Goal: Task Accomplishment & Management: Manage account settings

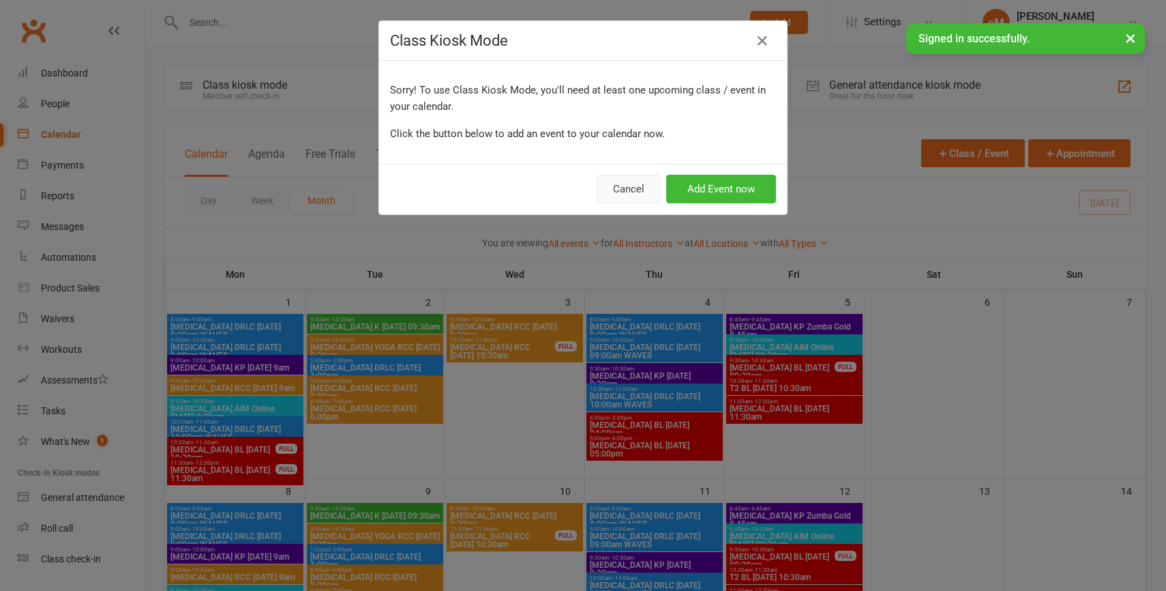
click at [645, 182] on button "Cancel" at bounding box center [629, 189] width 63 height 29
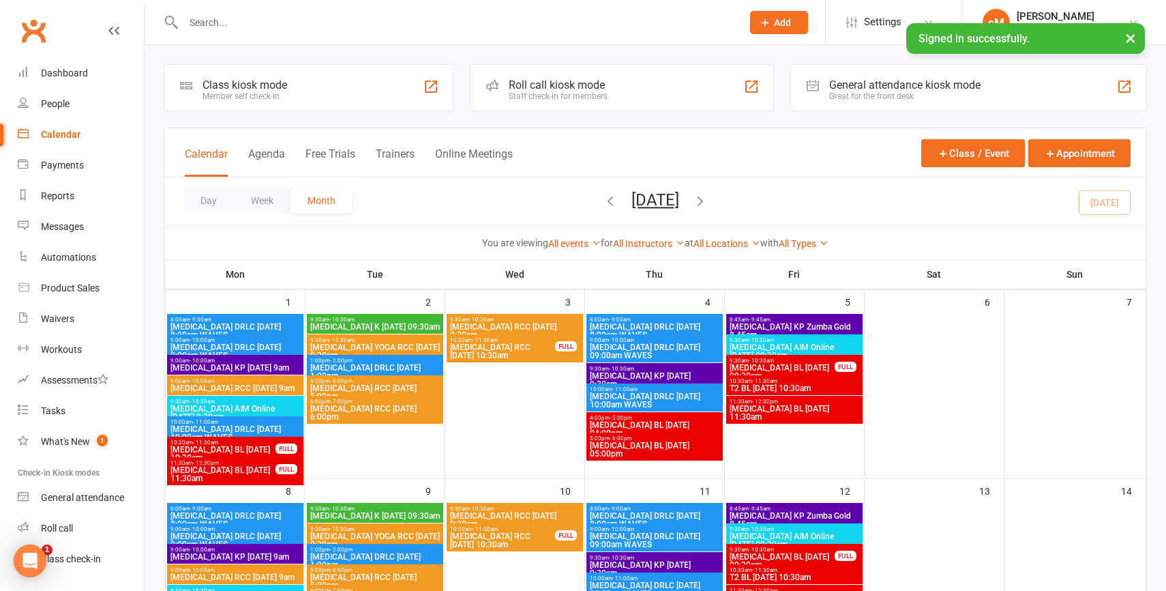
click at [267, 11] on div at bounding box center [448, 22] width 569 height 44
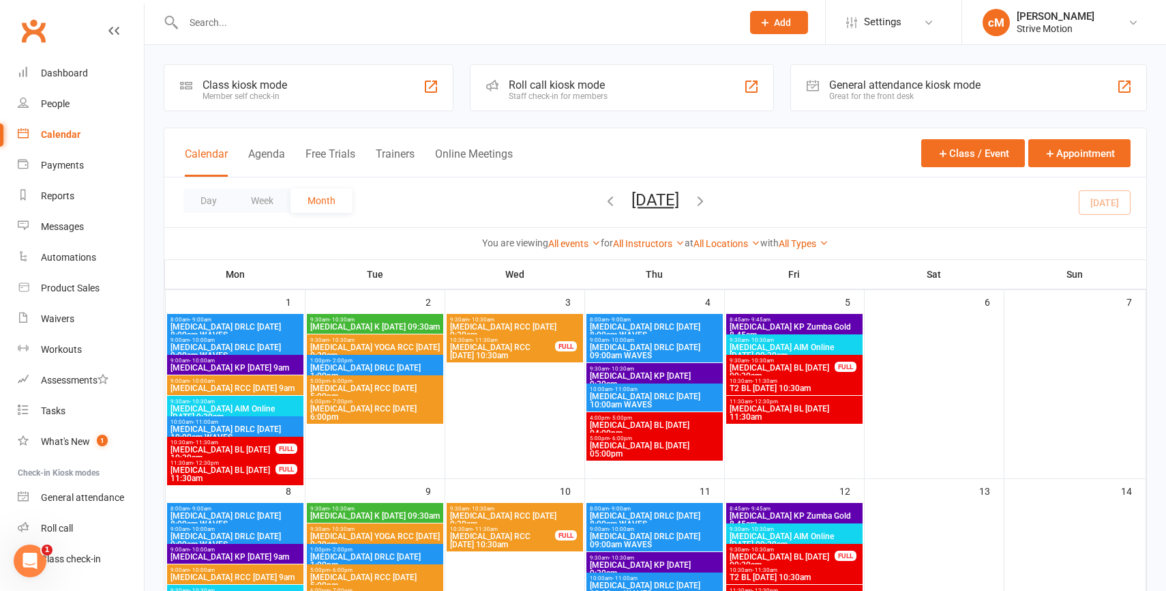
click at [233, 26] on input "text" at bounding box center [455, 22] width 553 height 19
type input "m"
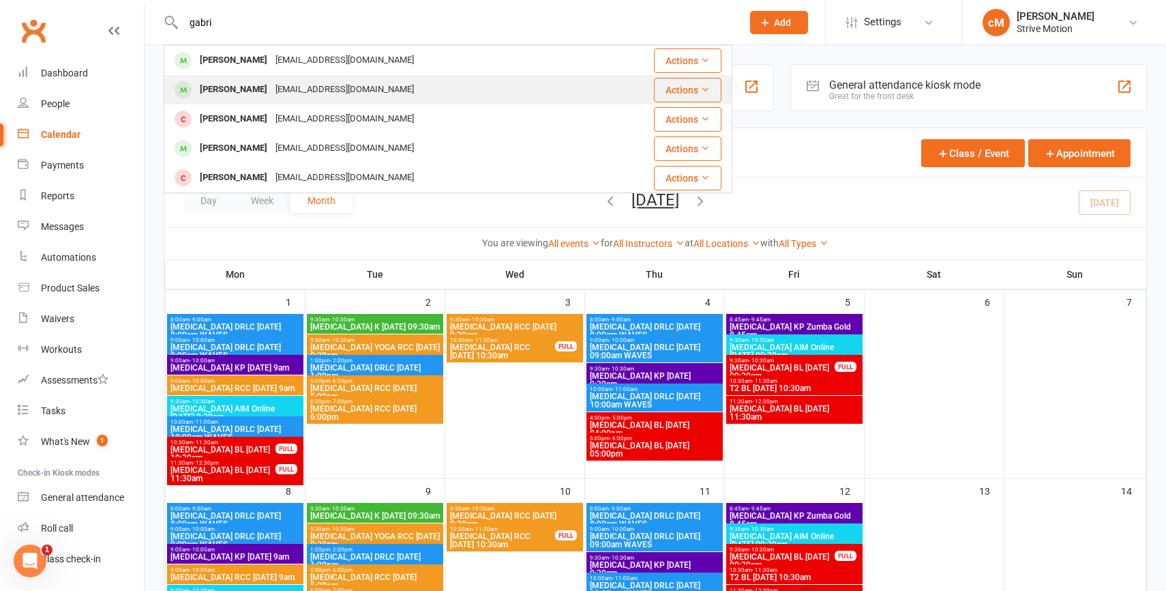
type input "gabri"
click at [271, 97] on div "[PERSON_NAME]" at bounding box center [234, 90] width 76 height 20
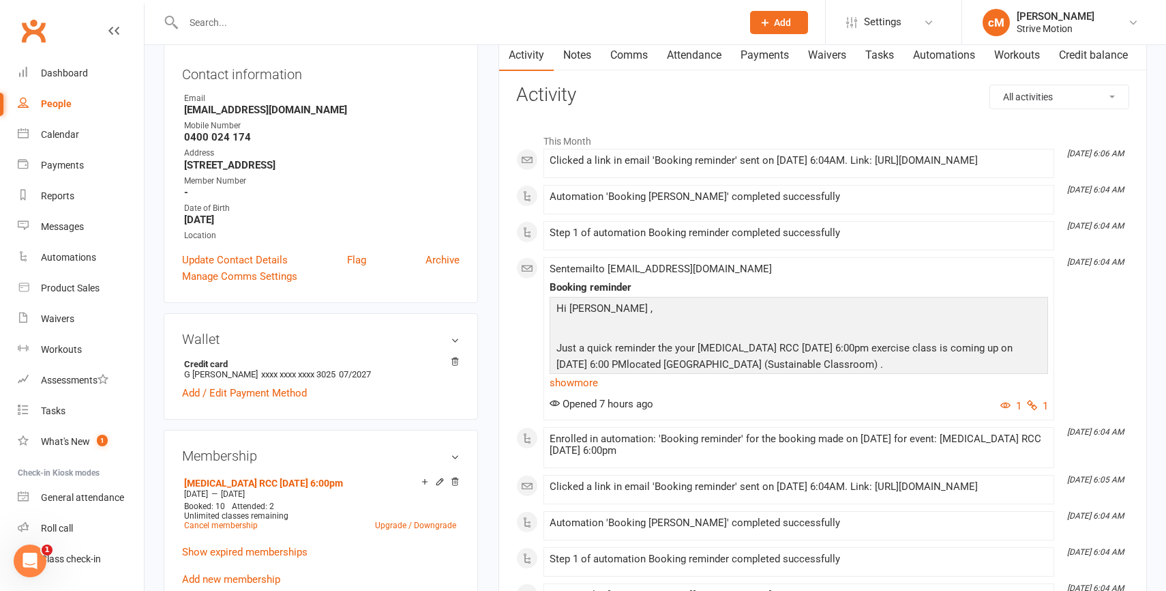
scroll to position [149, 0]
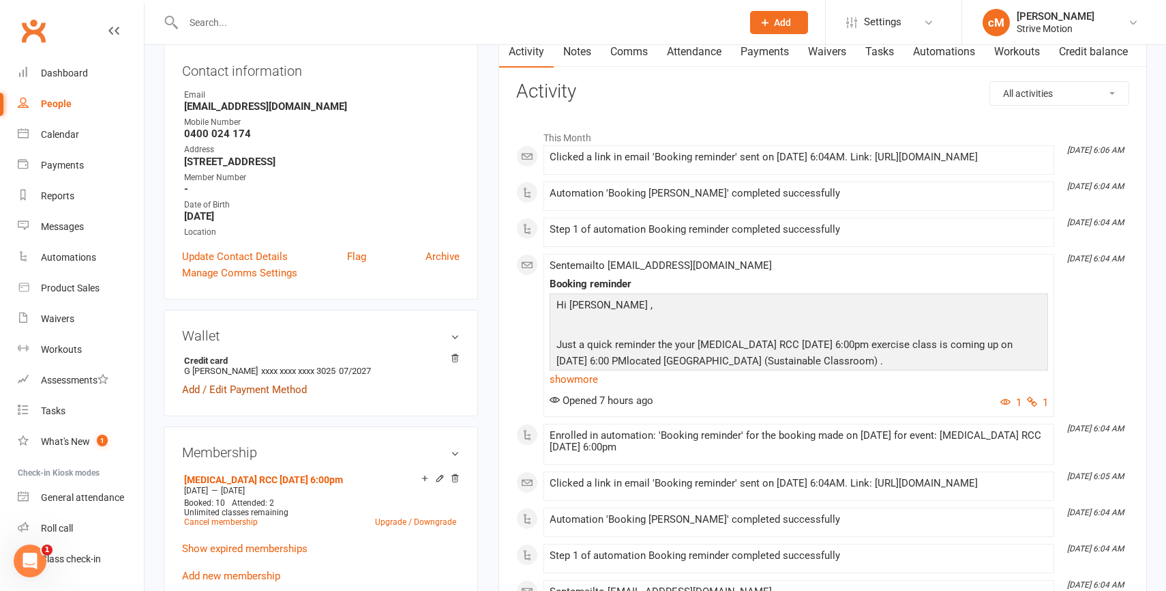
click at [276, 386] on link "Add / Edit Payment Method" at bounding box center [244, 389] width 125 height 16
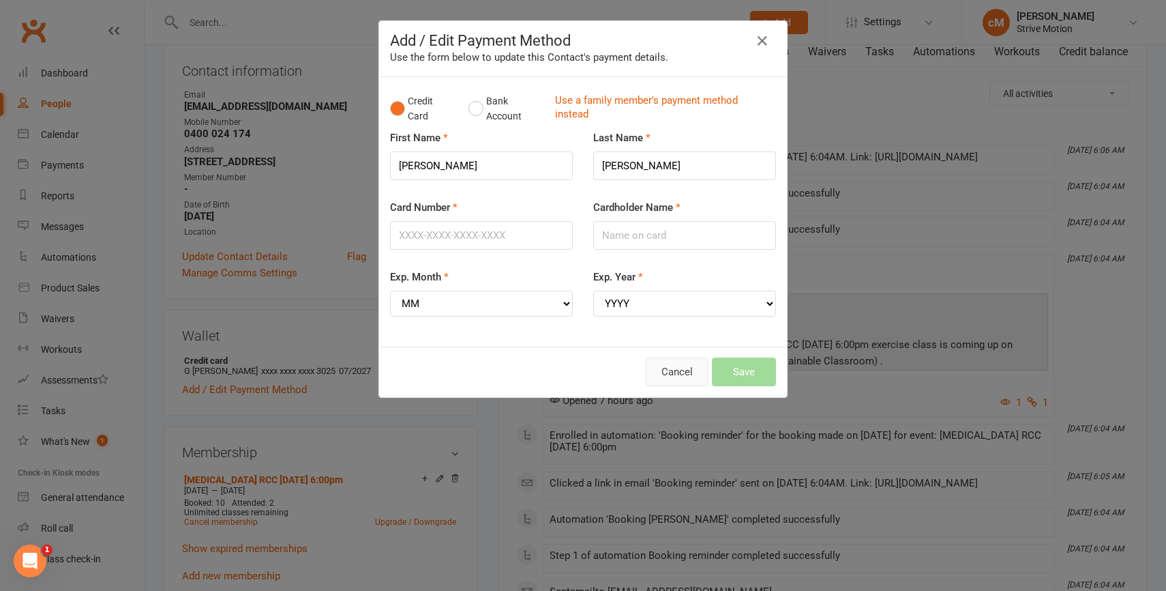
click at [694, 365] on button "Cancel" at bounding box center [677, 371] width 63 height 29
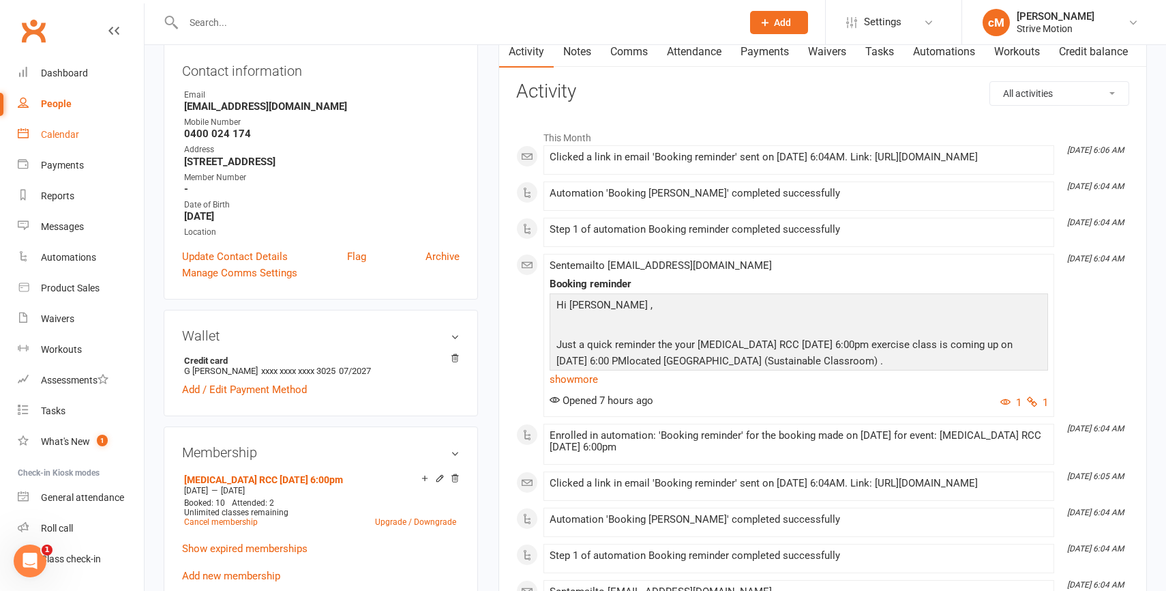
click at [40, 143] on link "Calendar" at bounding box center [81, 134] width 126 height 31
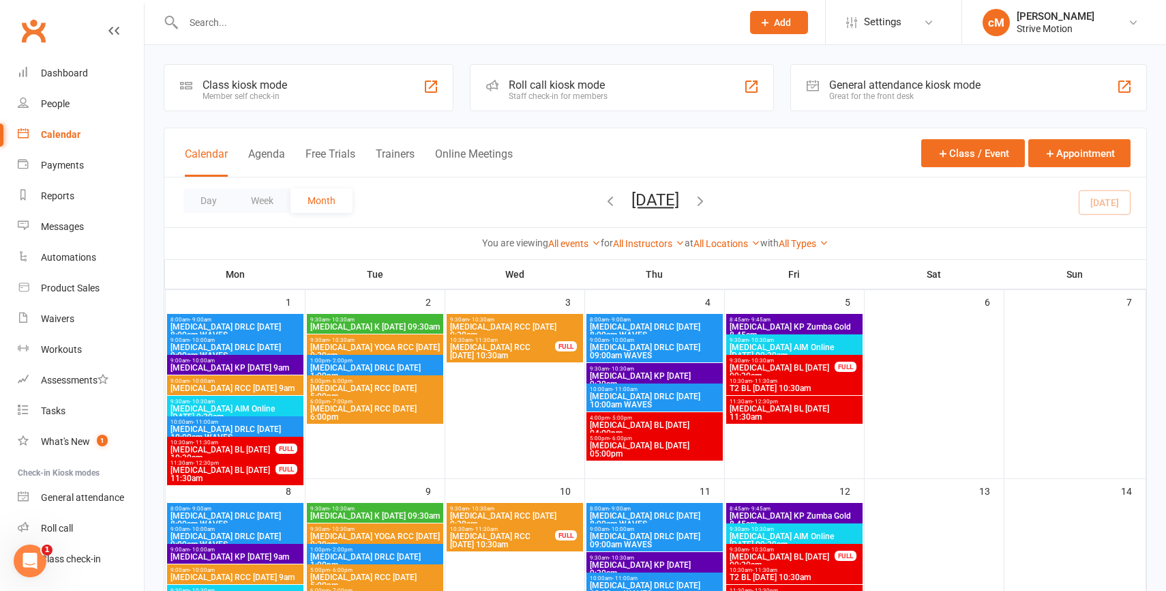
click at [708, 203] on icon "button" at bounding box center [700, 200] width 15 height 15
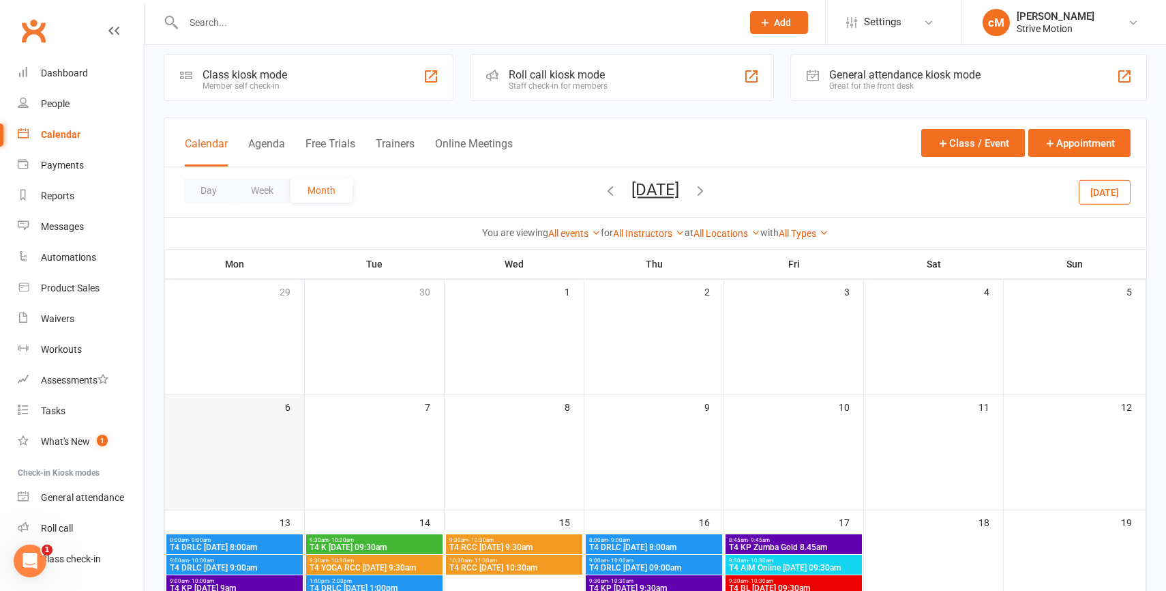
scroll to position [12, 0]
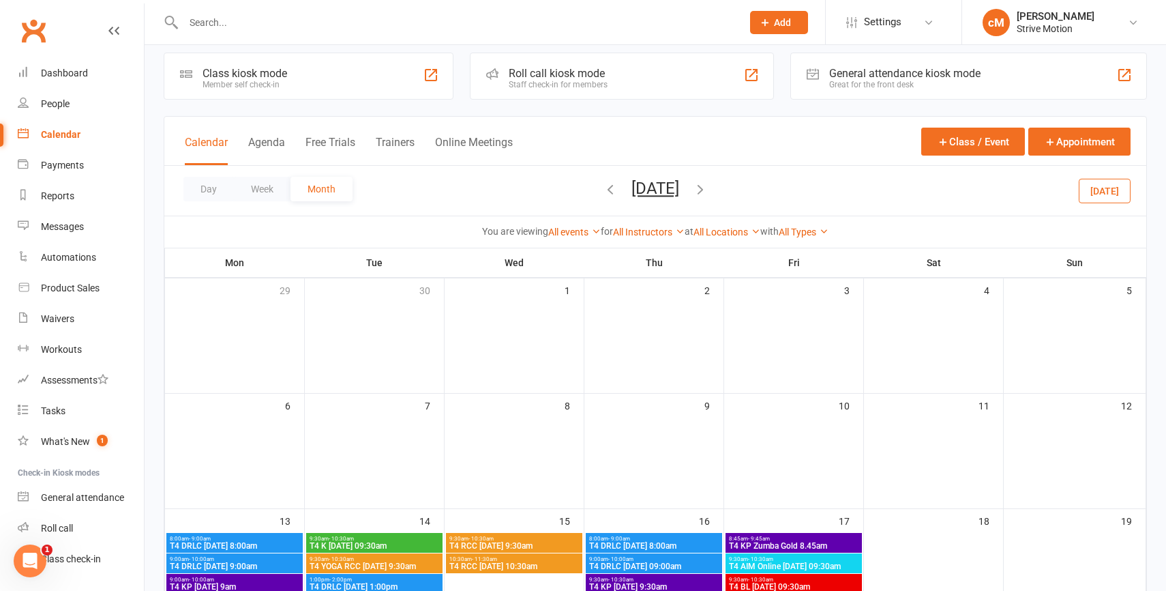
click at [248, 31] on input "text" at bounding box center [455, 22] width 553 height 19
click at [603, 190] on icon "button" at bounding box center [610, 188] width 15 height 15
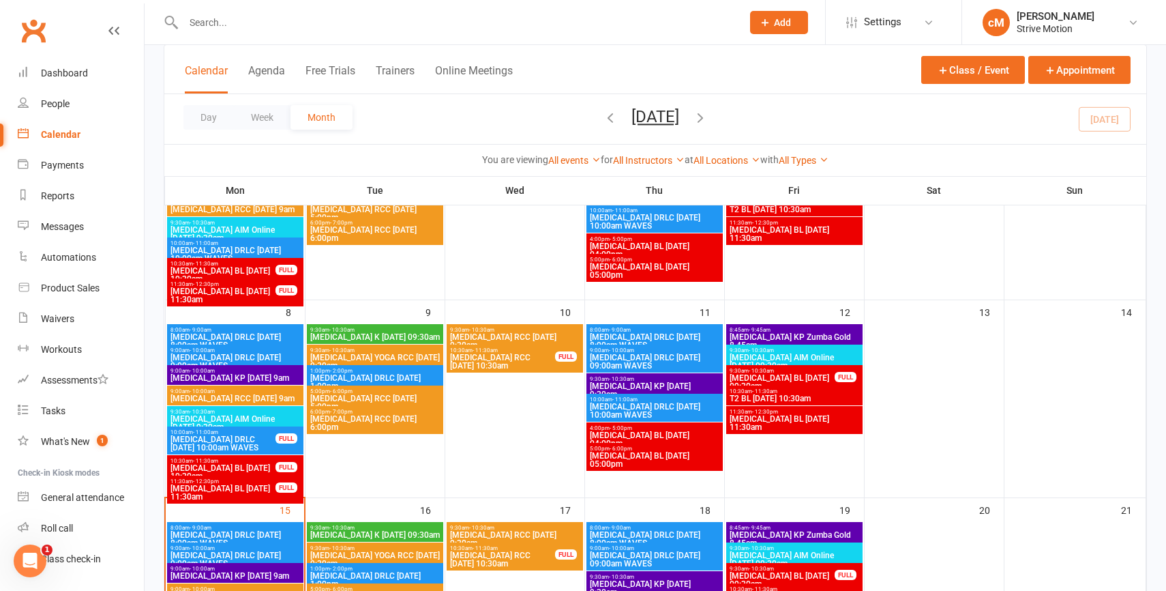
scroll to position [0, 0]
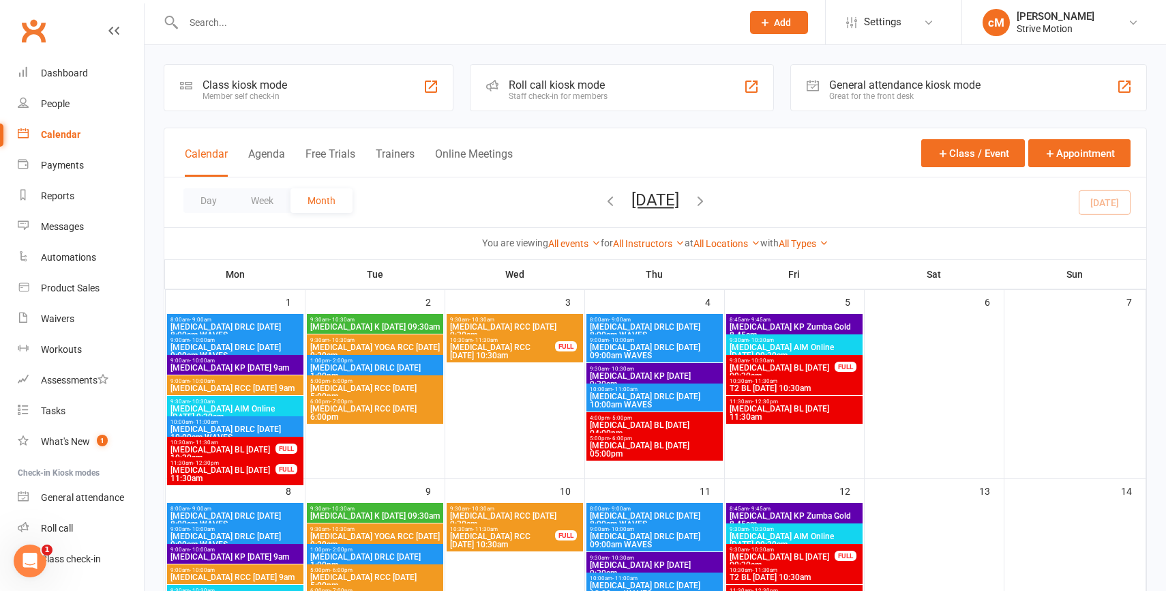
click at [325, 15] on input "text" at bounding box center [455, 22] width 553 height 19
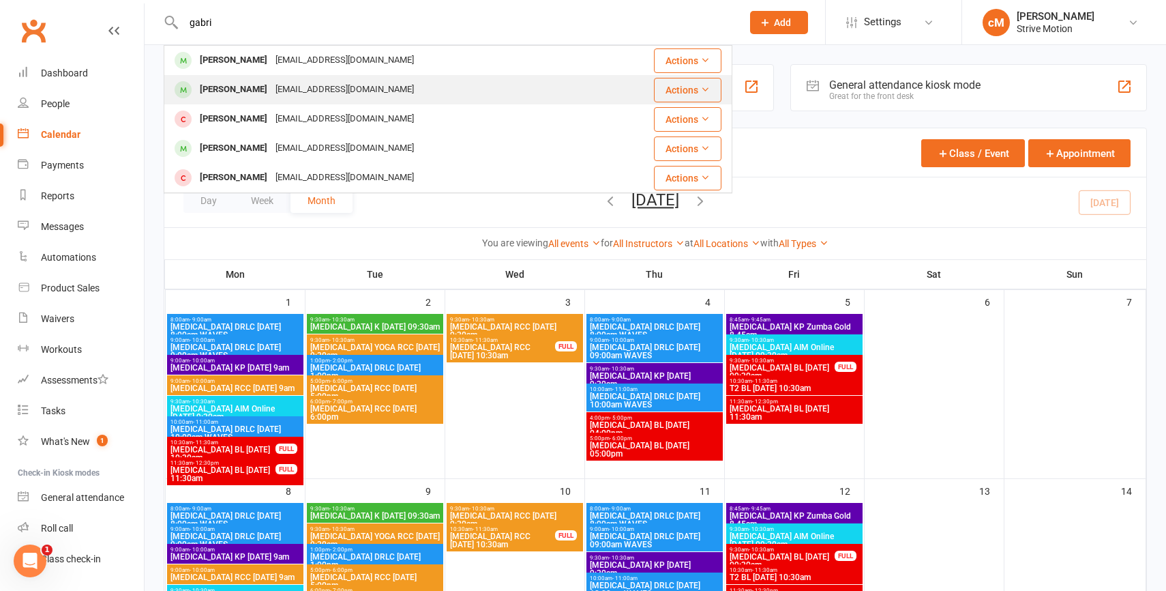
type input "gabri"
click at [346, 86] on div "[EMAIL_ADDRESS][DOMAIN_NAME]" at bounding box center [344, 90] width 147 height 20
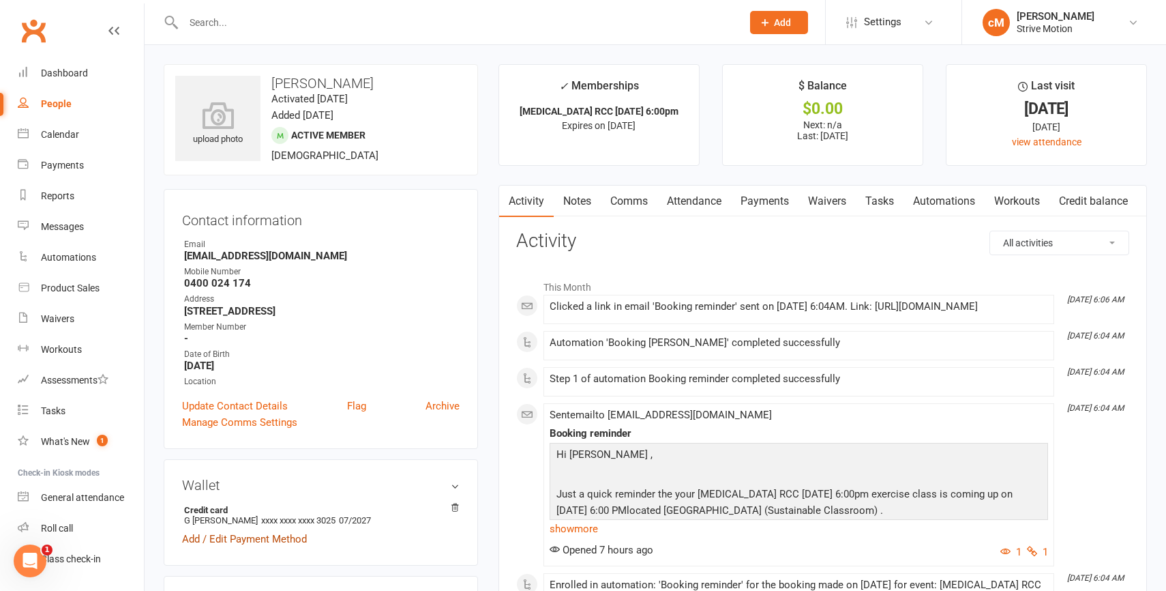
click at [274, 543] on link "Add / Edit Payment Method" at bounding box center [244, 539] width 125 height 16
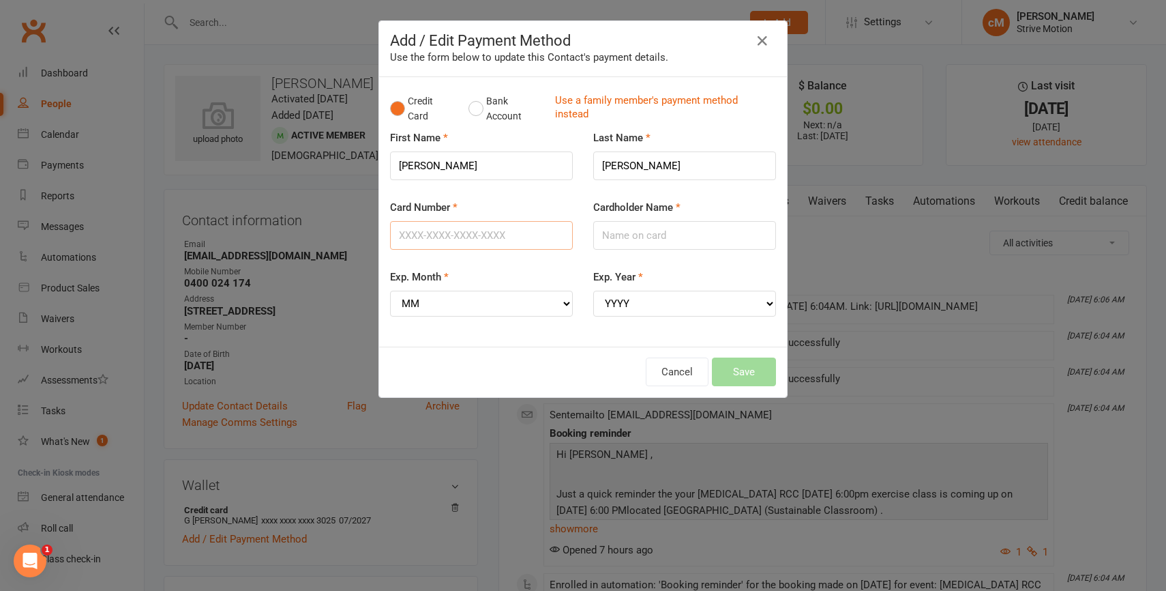
click at [480, 233] on input "Card Number" at bounding box center [481, 235] width 183 height 29
type input "[CREDIT_CARD_NUMBER]"
click at [432, 299] on select "MM 01 02 03 04 05 06 07 08 09 10 11 12" at bounding box center [481, 304] width 183 height 26
select select "10"
click at [390, 291] on select "MM 01 02 03 04 05 06 07 08 09 10 11 12" at bounding box center [481, 304] width 183 height 26
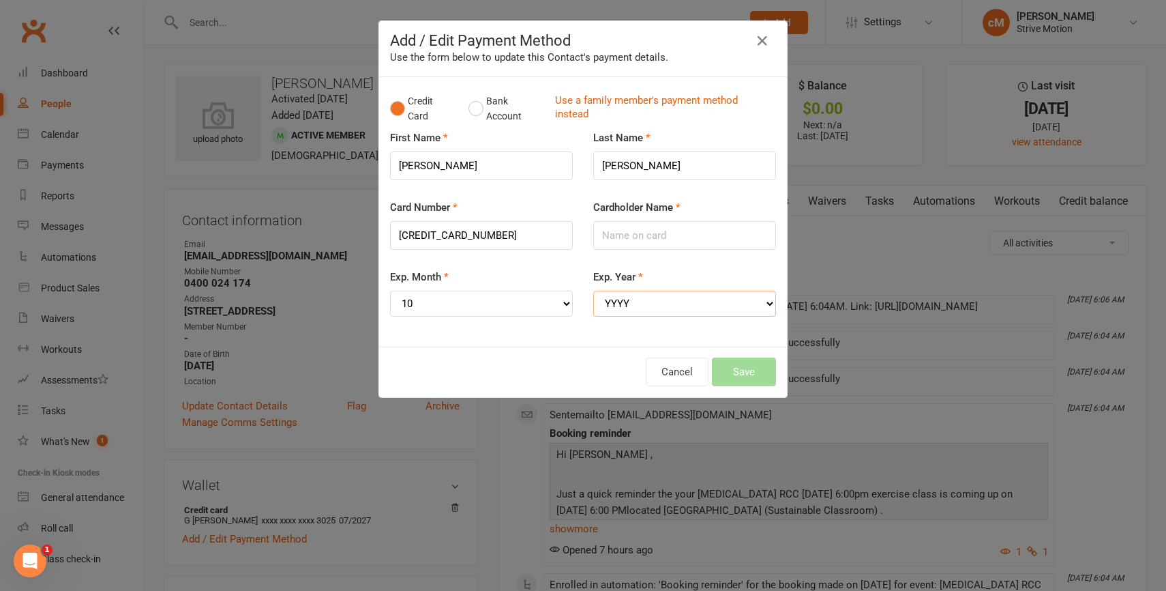
click at [616, 299] on select "YYYY 2025 2026 2027 2028 2029 2030 2031 2032 2033 2034" at bounding box center [684, 304] width 183 height 26
click at [593, 291] on select "YYYY 2025 2026 2027 2028 2029 2030 2031 2032 2033 2034" at bounding box center [684, 304] width 183 height 26
click at [626, 317] on div "Exp. Year YYYY 2025 2026 2027 2028 2029 2030 2031 2032 2033 2034" at bounding box center [684, 302] width 203 height 67
click at [619, 301] on select "YYYY 2025 2026 2027 2028 2029 2030 2031 2032 2033 2034" at bounding box center [684, 304] width 183 height 26
select select "2028"
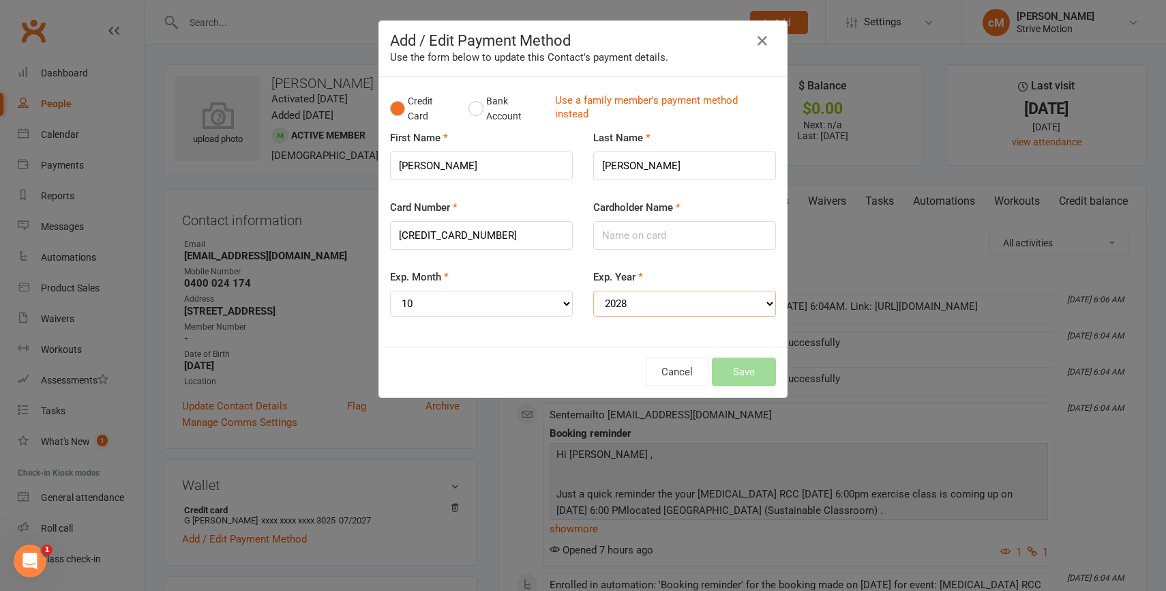
click at [593, 291] on select "YYYY 2025 2026 2027 2028 2029 2030 2031 2032 2033 2034" at bounding box center [684, 304] width 183 height 26
click at [612, 239] on input "Cardholder Name" at bounding box center [684, 235] width 183 height 29
type input "[PERSON_NAME]"
click at [756, 370] on button "Save" at bounding box center [744, 371] width 64 height 29
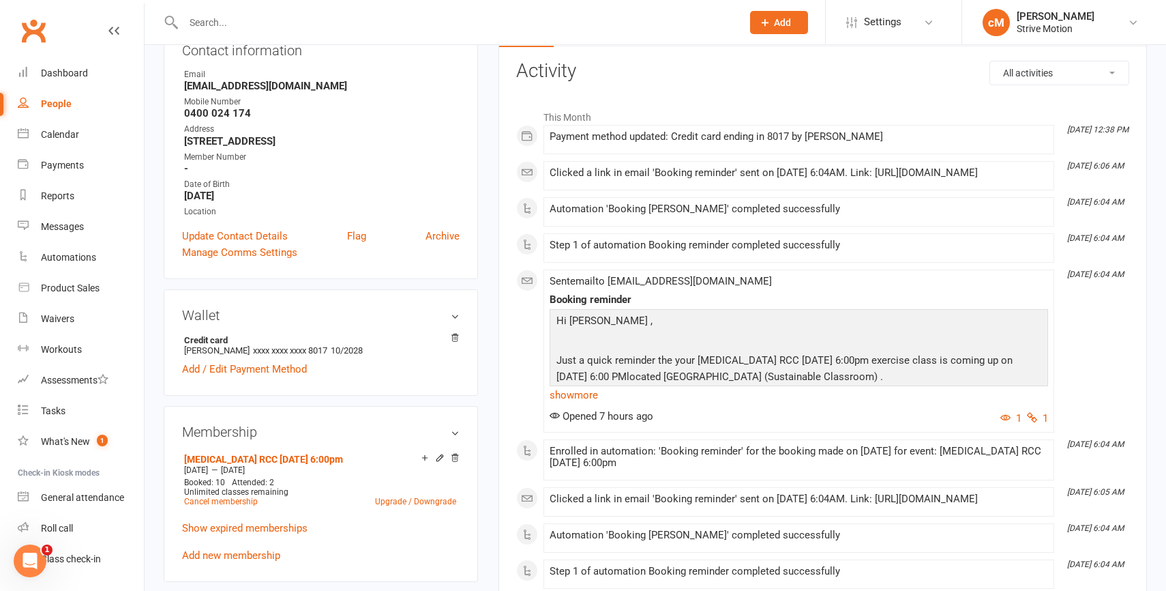
scroll to position [216, 0]
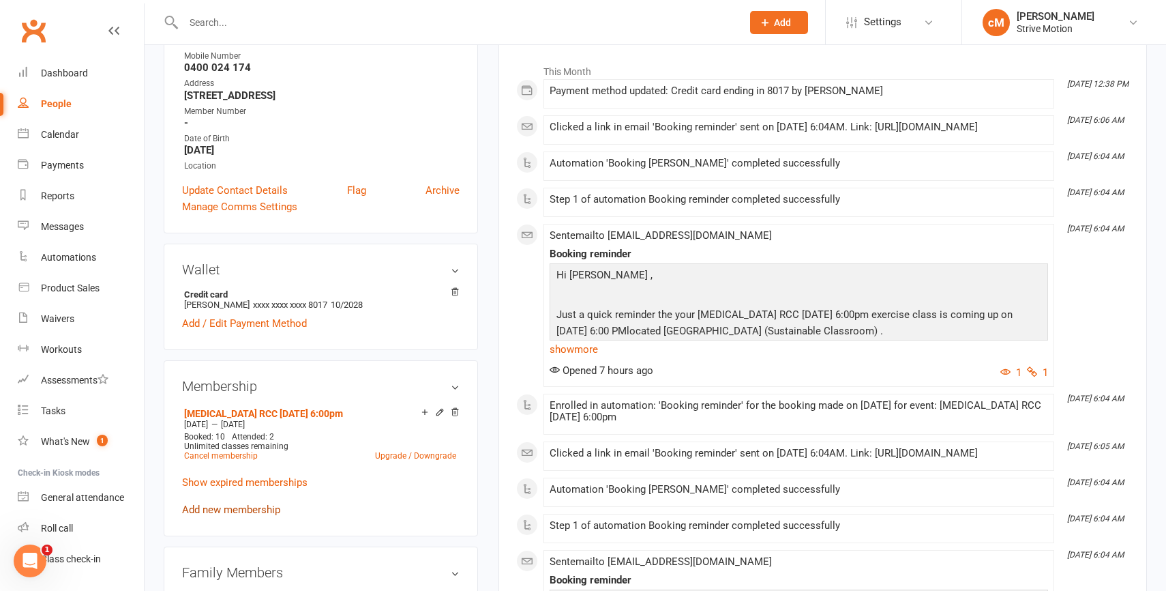
click at [198, 505] on link "Add new membership" at bounding box center [231, 509] width 98 height 12
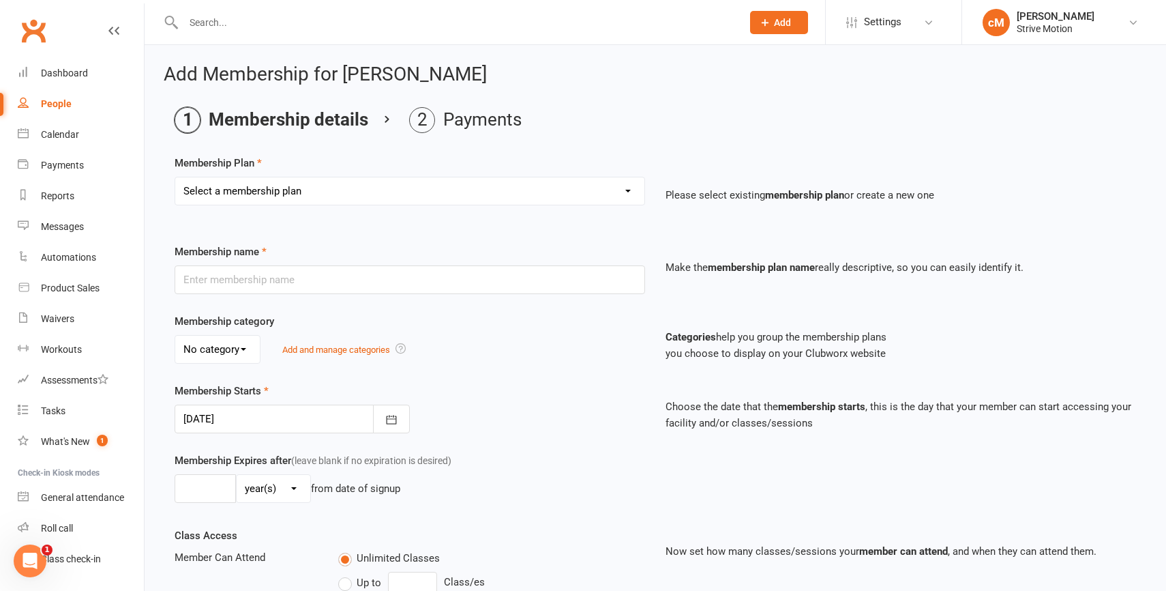
click at [336, 201] on select "Select a membership plan Create new Membership Plan T4 RCC [DATE] 9am T4 BL [DA…" at bounding box center [409, 190] width 469 height 27
select select "11"
click at [175, 177] on select "Select a membership plan Create new Membership Plan T4 RCC [DATE] 9am T4 BL [DA…" at bounding box center [409, 190] width 469 height 27
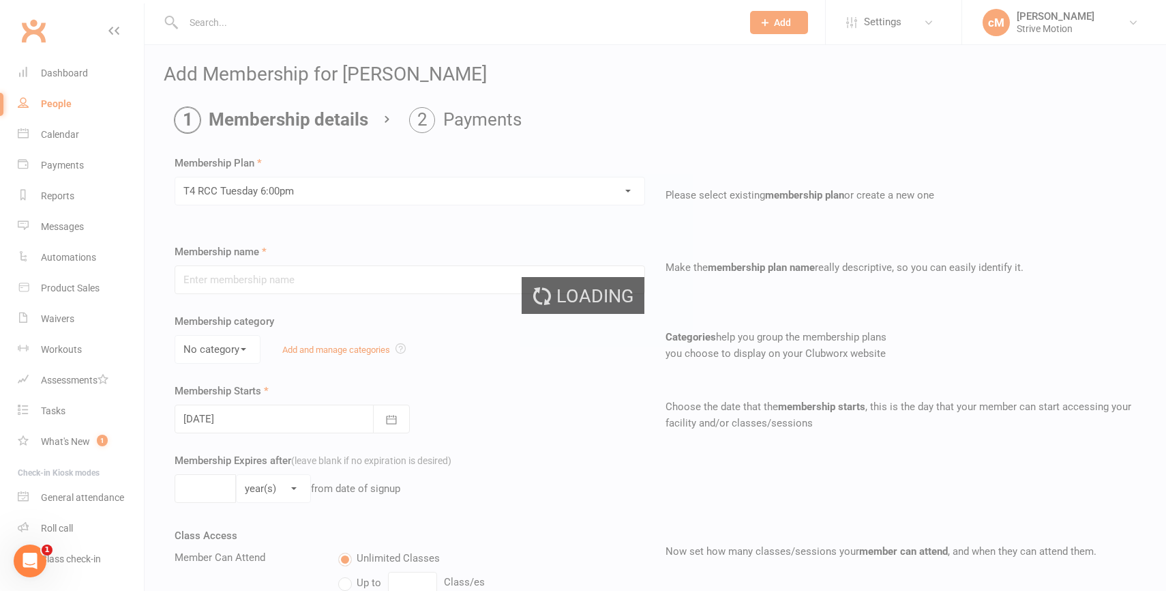
type input "T4 RCC [DATE] 6:00pm"
select select "0"
type input "25"
select select "1"
type input "11"
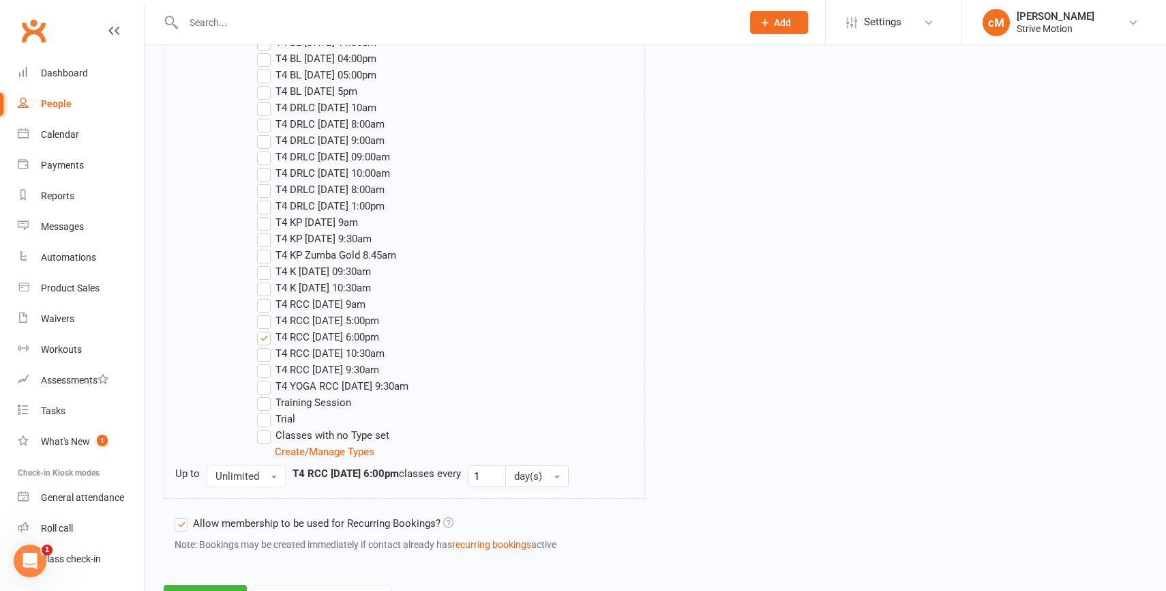
scroll to position [2295, 0]
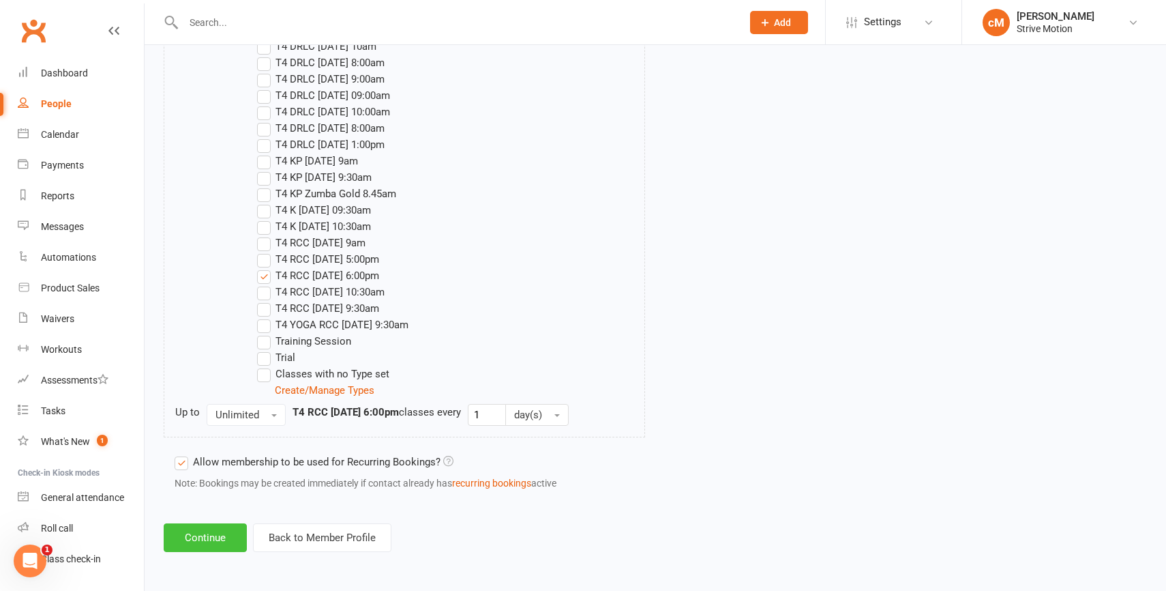
click at [205, 546] on button "Continue" at bounding box center [205, 537] width 83 height 29
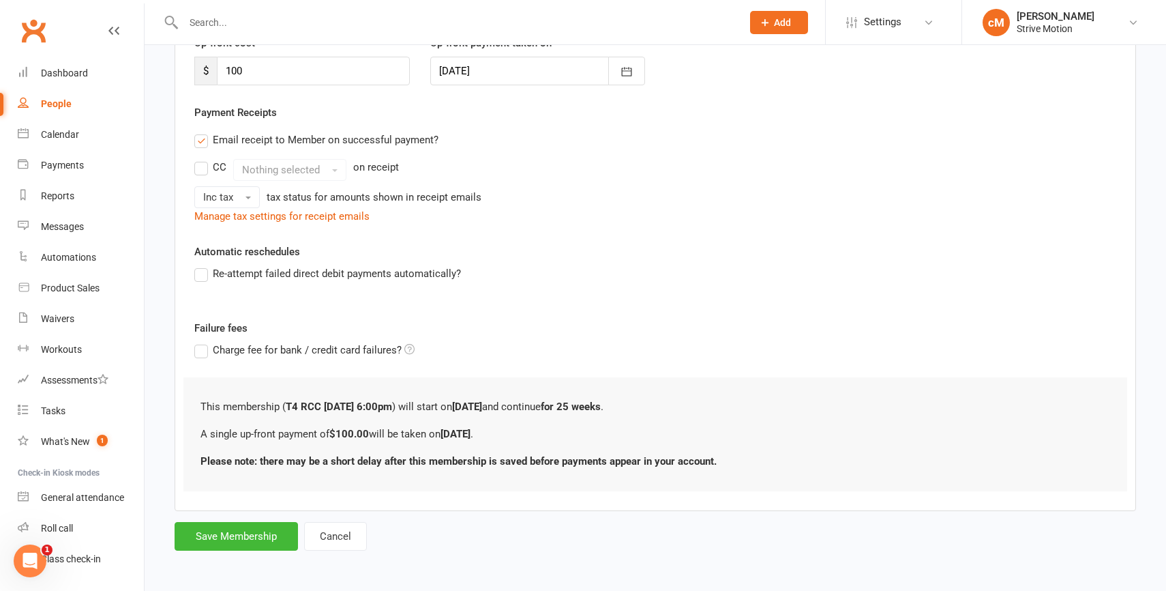
scroll to position [207, 0]
click at [206, 538] on button "Save Membership" at bounding box center [236, 534] width 123 height 29
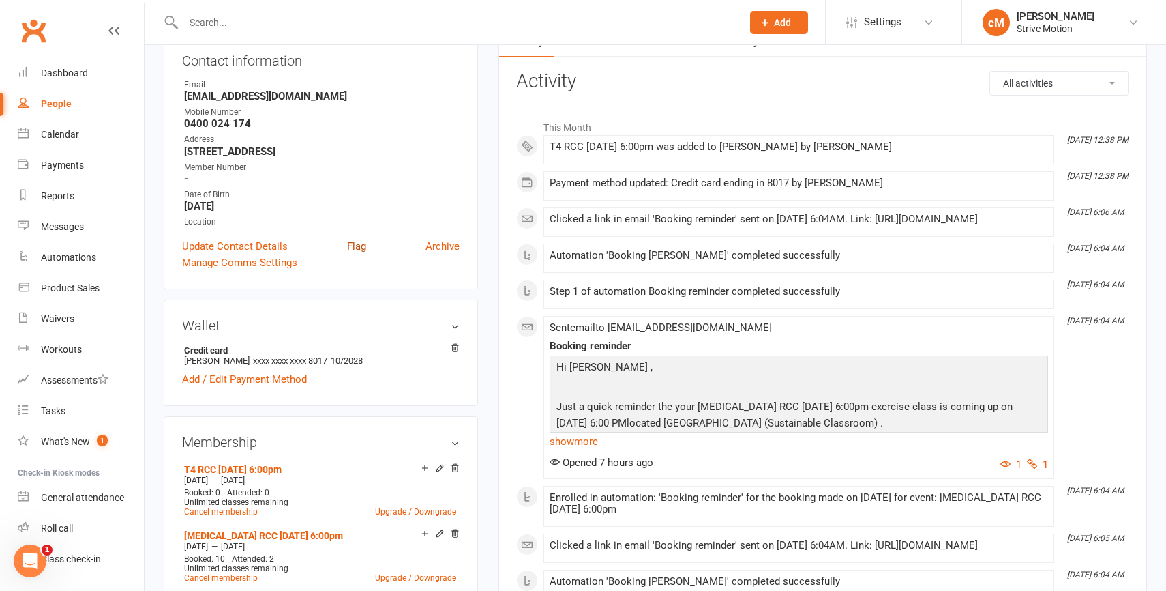
scroll to position [138, 0]
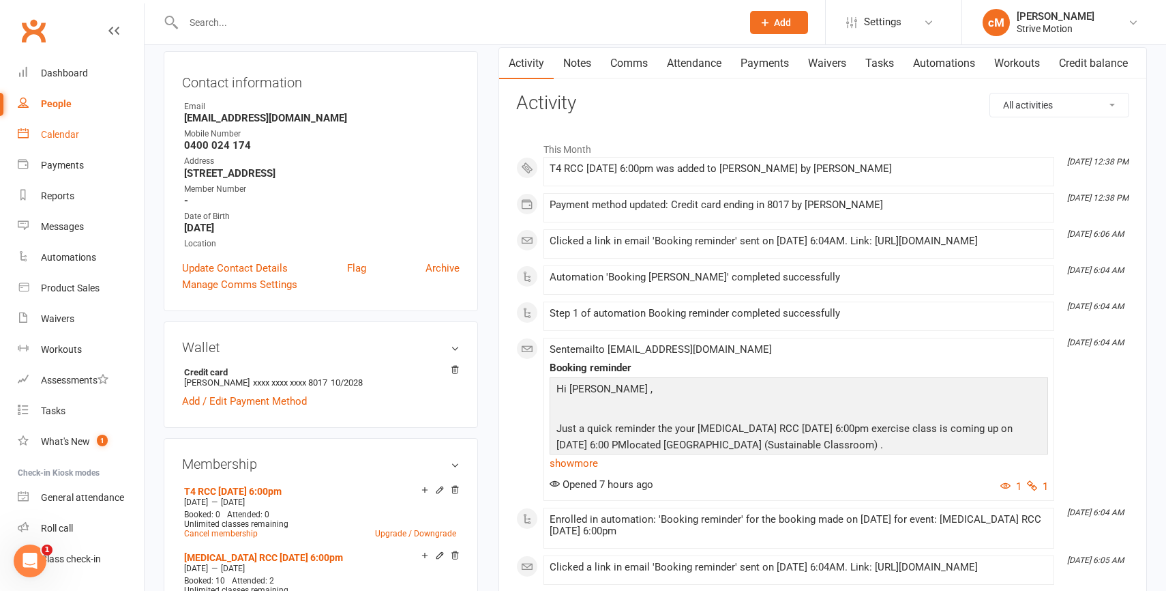
click at [52, 138] on div "Calendar" at bounding box center [60, 134] width 38 height 11
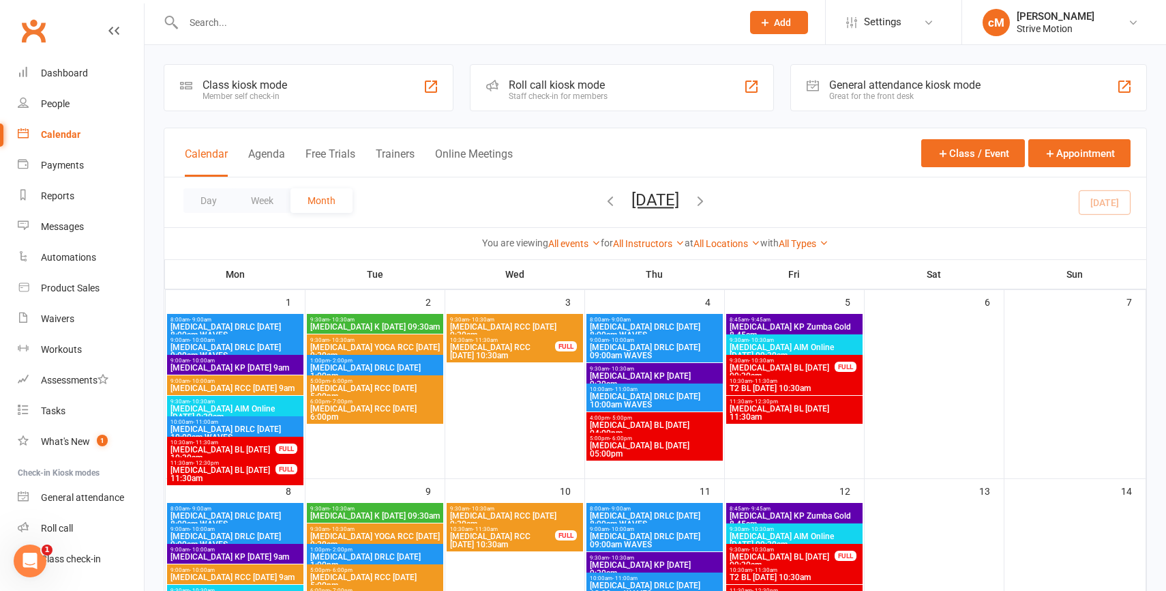
click at [744, 204] on div "Day Week Month [DATE] [DATE] Sun Mon Tue Wed Thu Fri Sat 31 01 02 03 04 05 06 0…" at bounding box center [655, 202] width 982 height 50
click at [708, 203] on icon "button" at bounding box center [700, 200] width 15 height 15
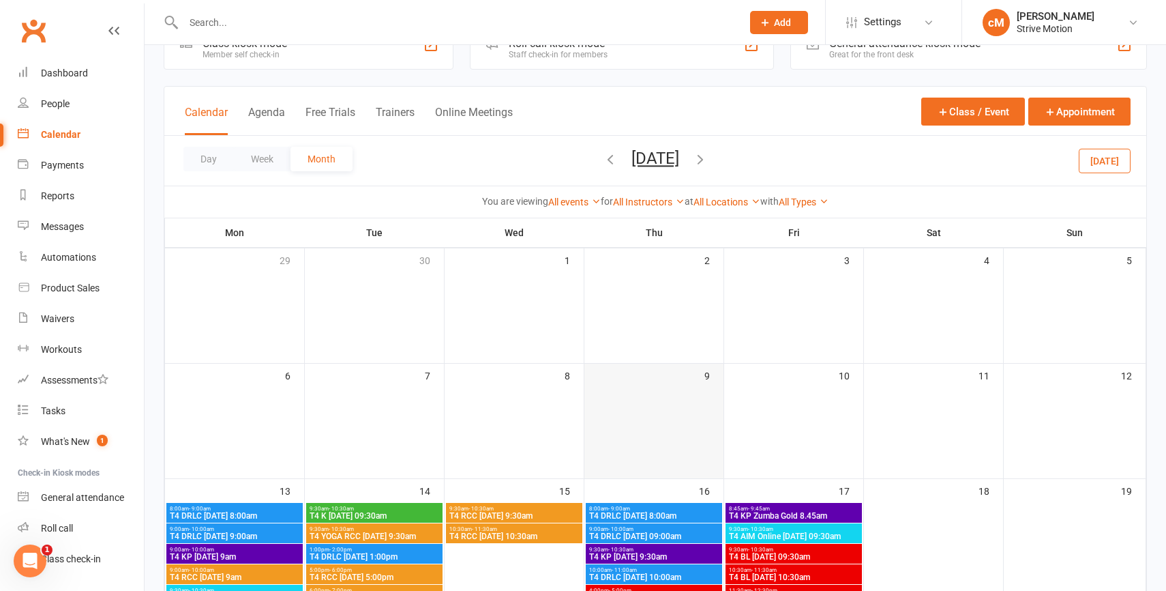
scroll to position [98, 0]
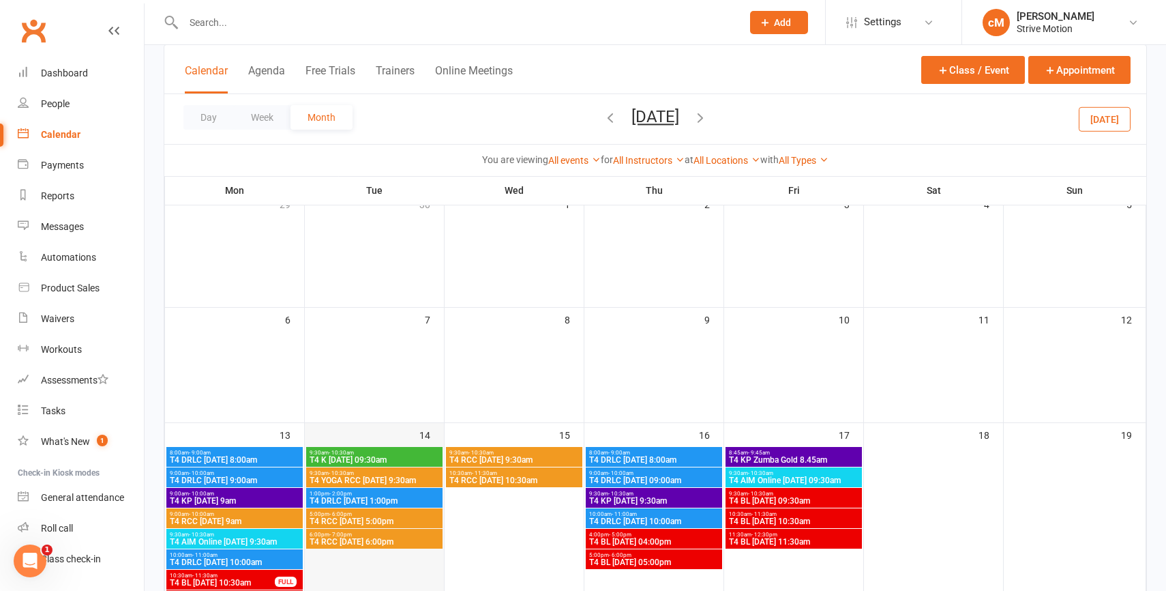
click at [343, 548] on div at bounding box center [374, 529] width 136 height 164
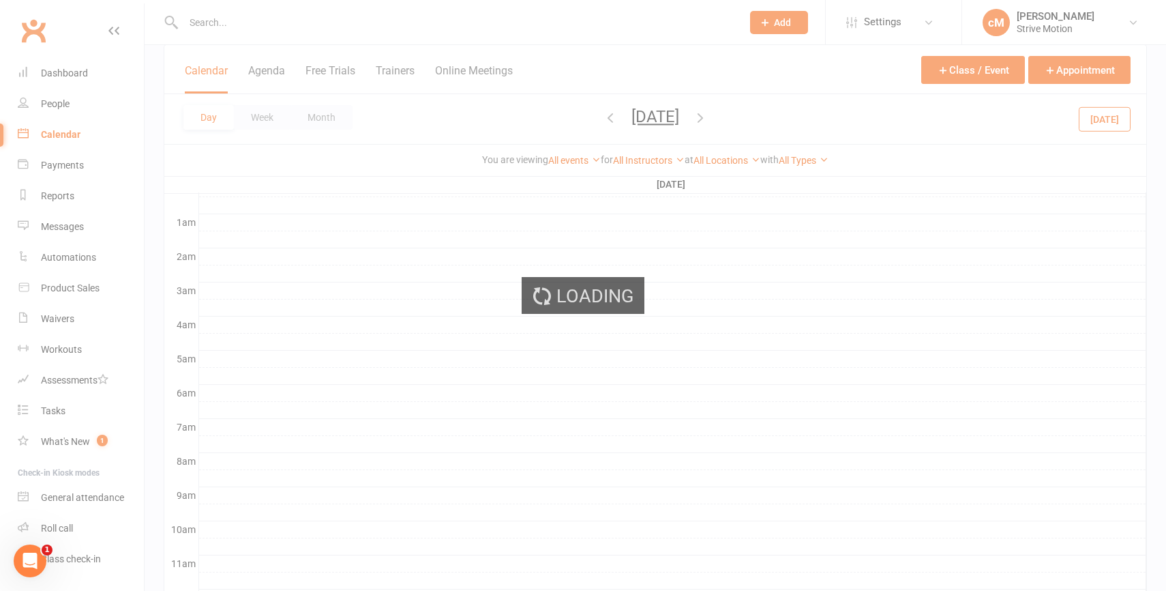
scroll to position [0, 0]
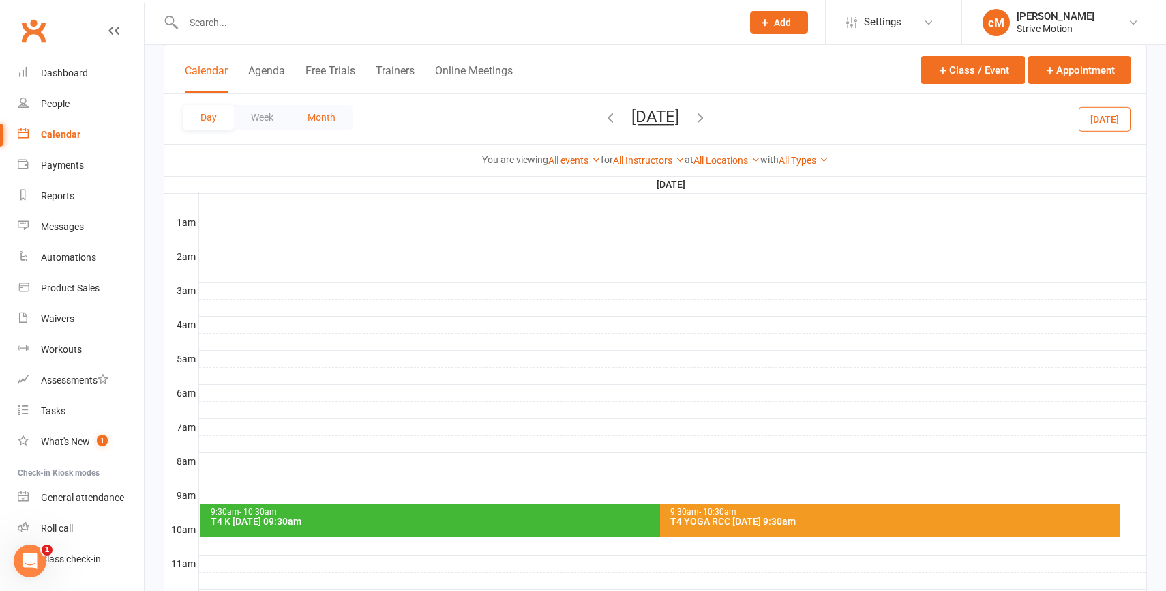
click at [306, 123] on button "Month" at bounding box center [322, 117] width 62 height 25
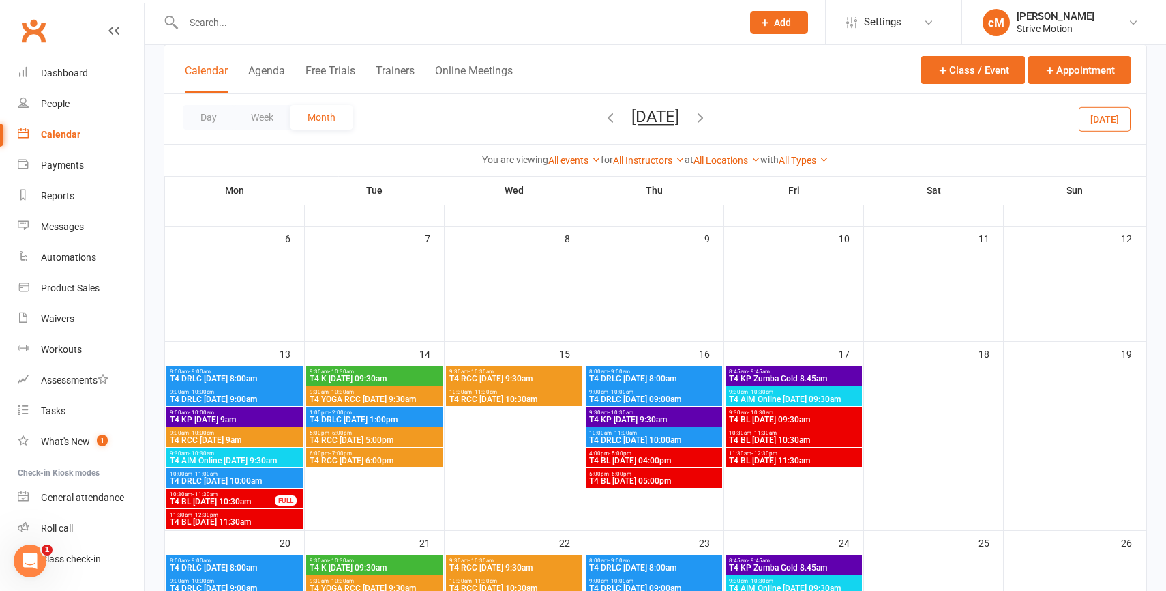
scroll to position [188, 0]
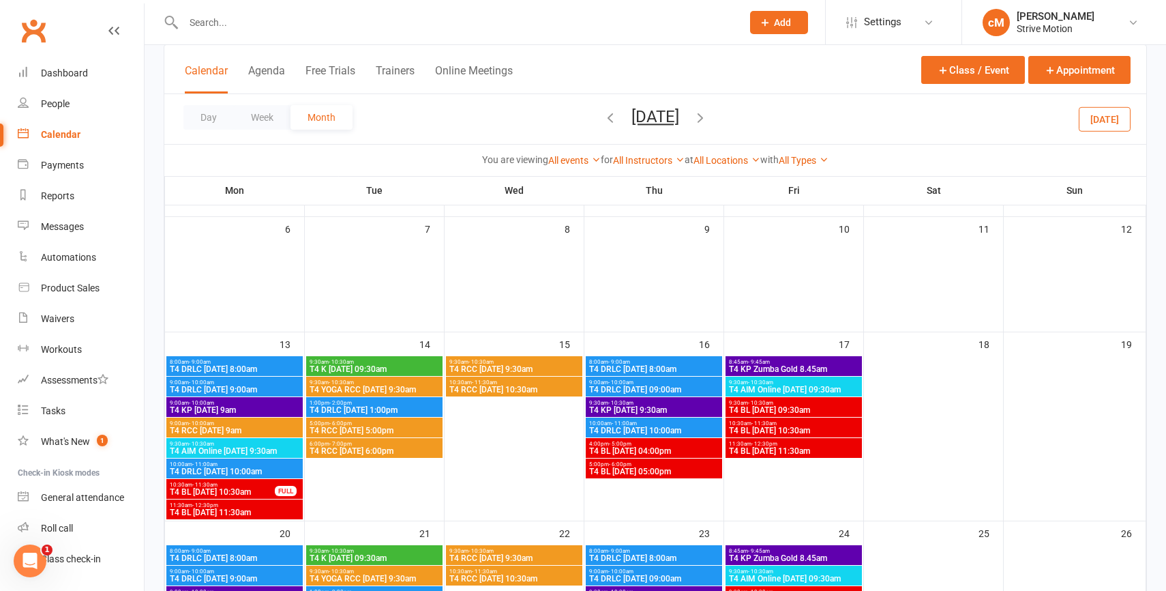
click at [349, 450] on span "T4 RCC [DATE] 6:00pm" at bounding box center [374, 451] width 131 height 8
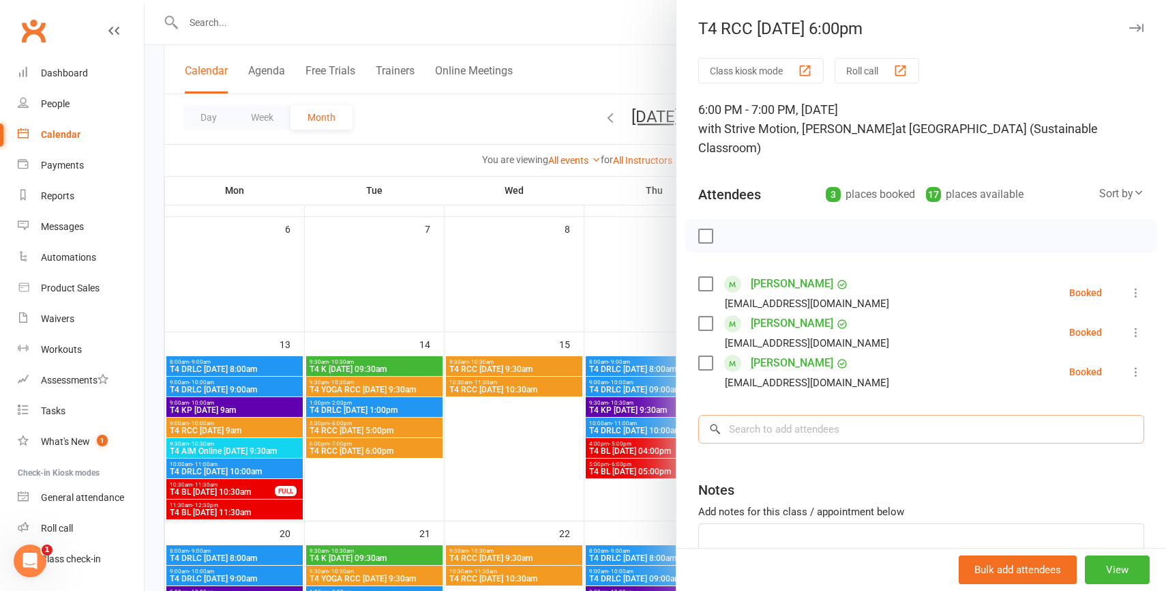
click at [893, 424] on input "search" at bounding box center [922, 429] width 446 height 29
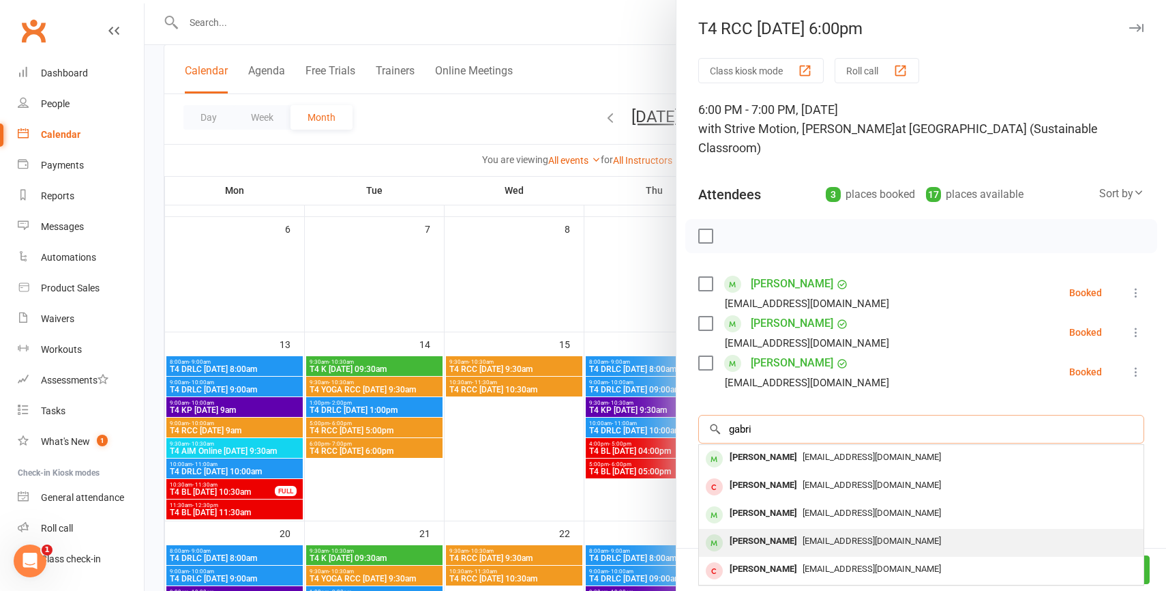
type input "gabri"
click at [841, 545] on span "[EMAIL_ADDRESS][DOMAIN_NAME]" at bounding box center [872, 540] width 138 height 10
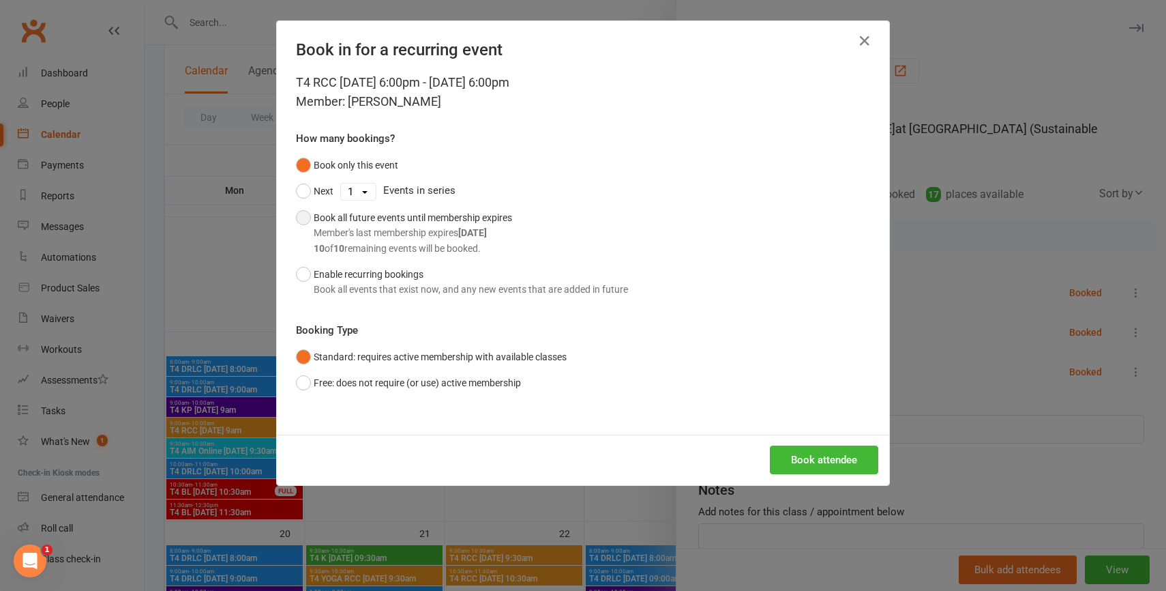
click at [323, 214] on div "Book all future events until membership expires Member's last membership expire…" at bounding box center [413, 233] width 199 height 46
click at [839, 456] on button "Book attendee" at bounding box center [824, 459] width 108 height 29
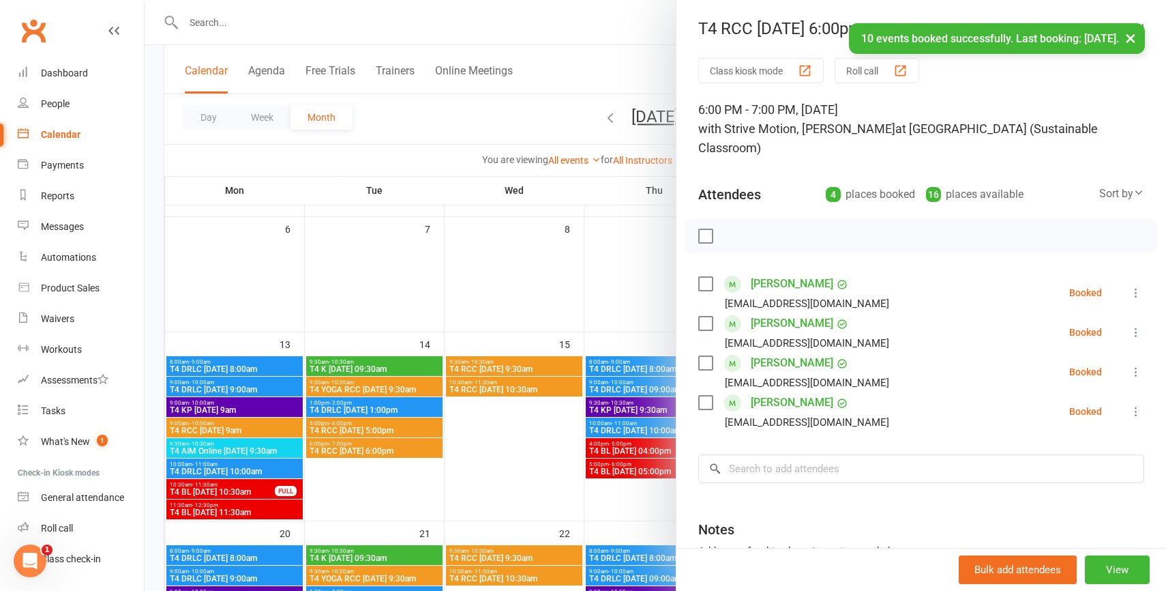
click at [427, 23] on div "× 10 events booked successfully. Last booking: [DATE]." at bounding box center [574, 23] width 1149 height 0
click at [388, 23] on div at bounding box center [656, 295] width 1022 height 591
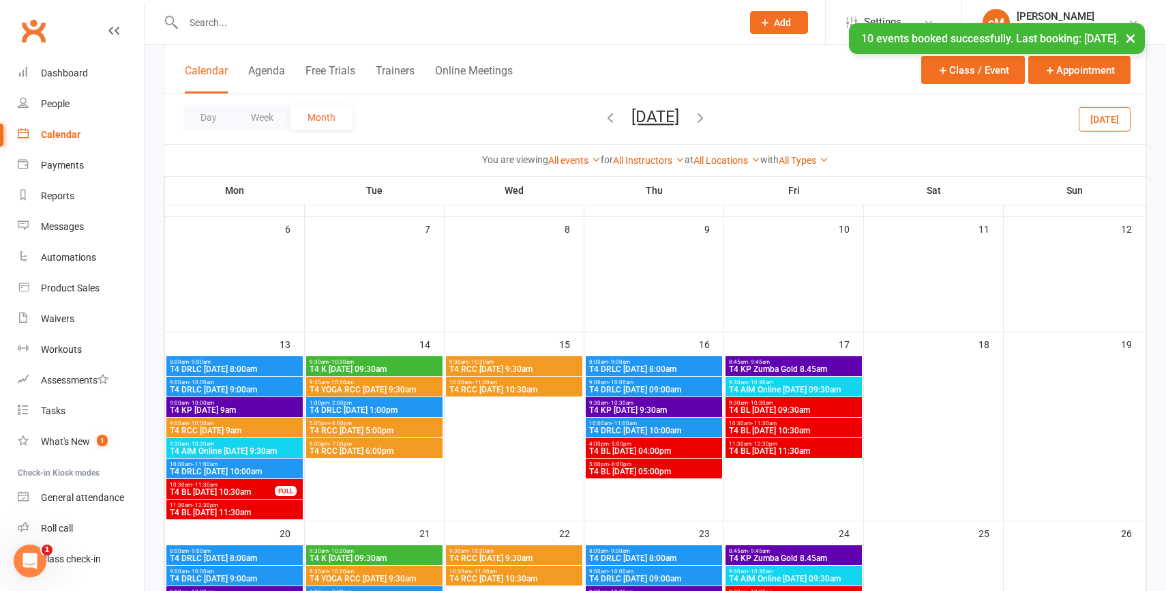
click at [365, 23] on div "× 10 events booked successfully. Last booking: [DATE]." at bounding box center [574, 23] width 1149 height 0
click at [344, 14] on input "text" at bounding box center [455, 22] width 553 height 19
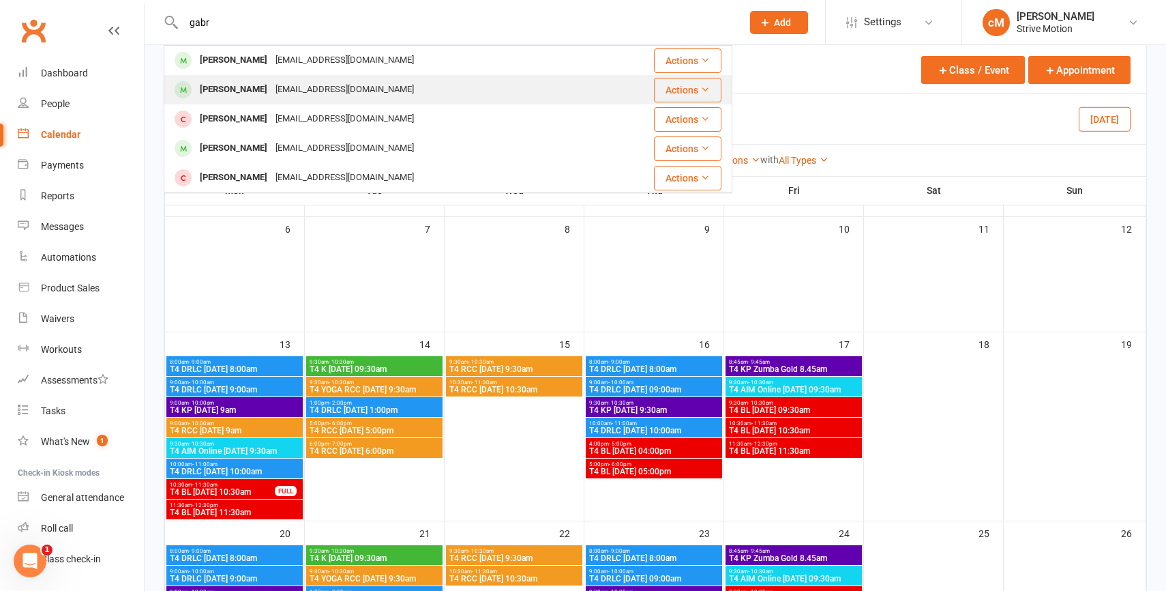
type input "gabr"
click at [243, 101] on div "[PERSON_NAME] [EMAIL_ADDRESS][DOMAIN_NAME]" at bounding box center [382, 90] width 435 height 28
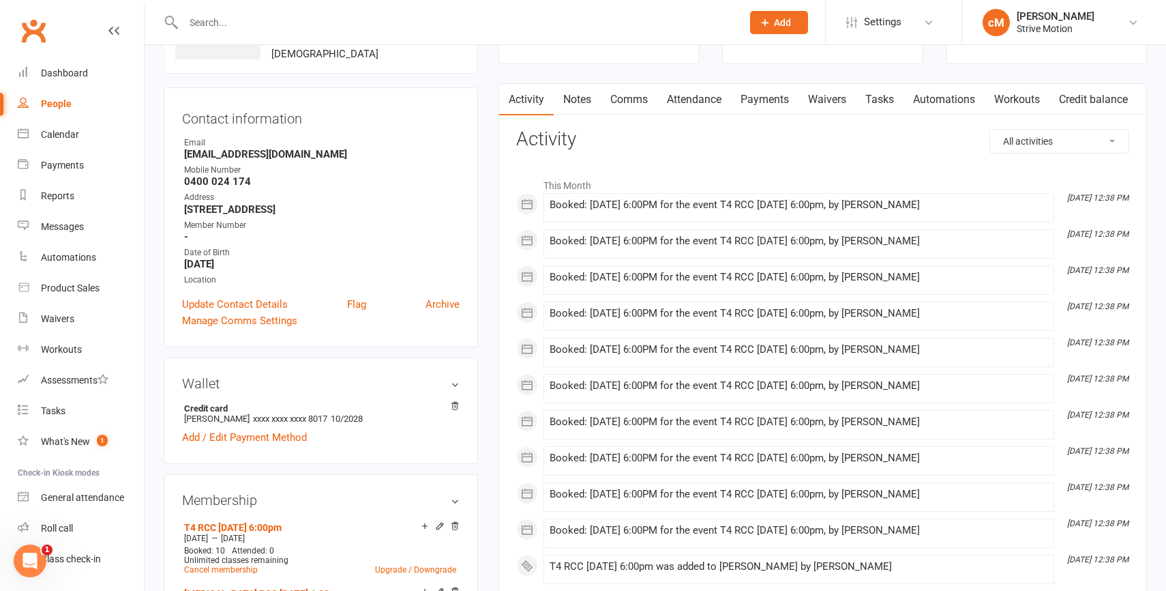
scroll to position [113, 0]
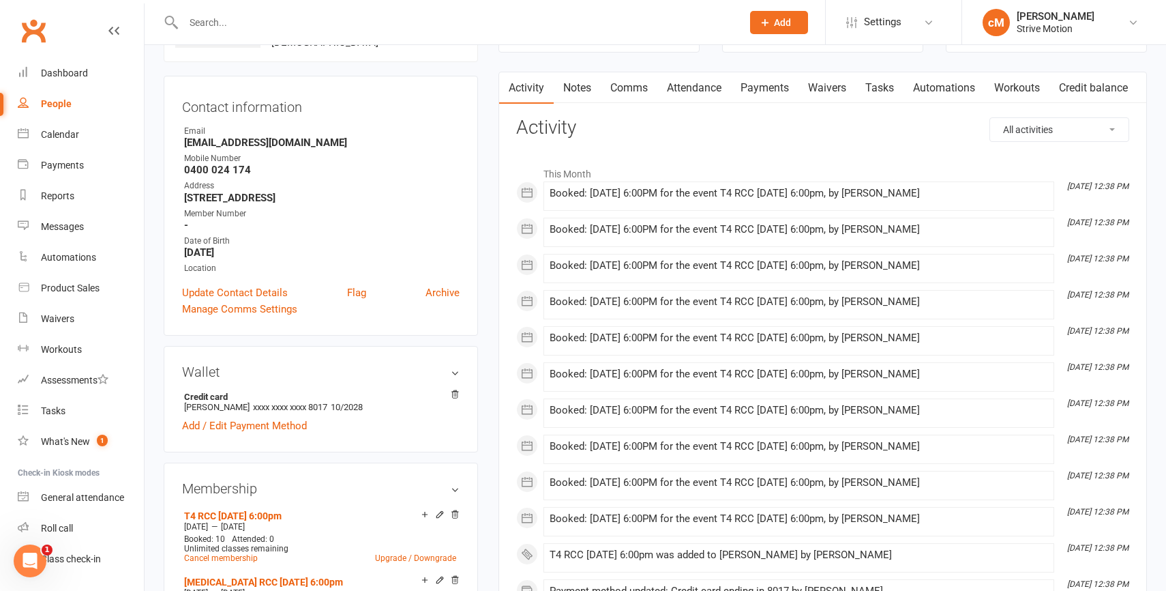
click at [776, 76] on link "Payments" at bounding box center [765, 87] width 68 height 31
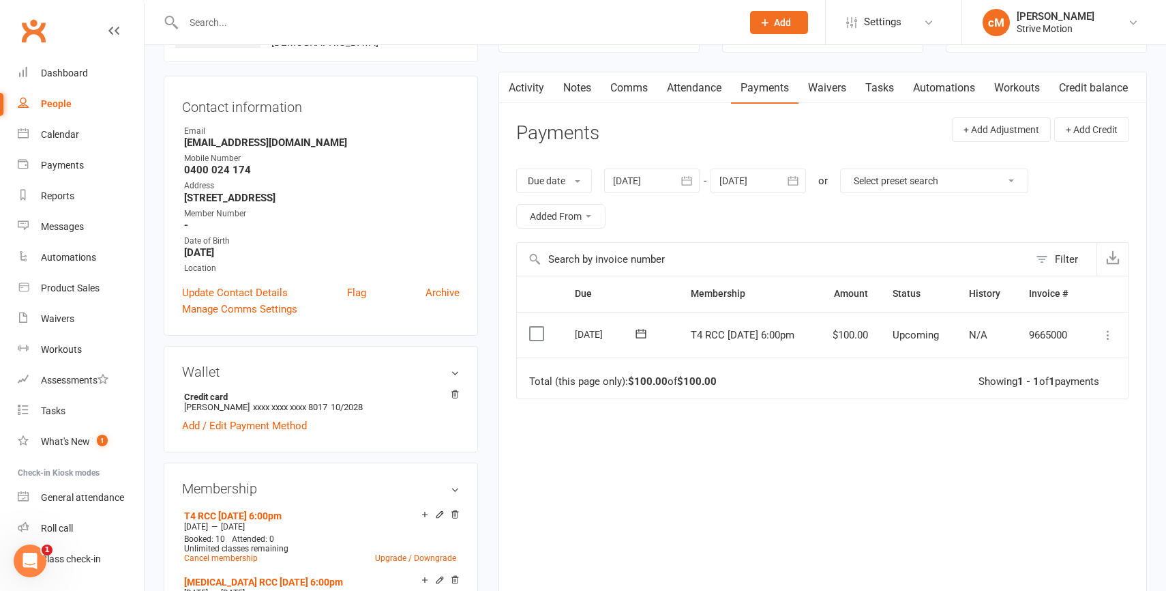
click at [1109, 331] on icon at bounding box center [1109, 335] width 14 height 14
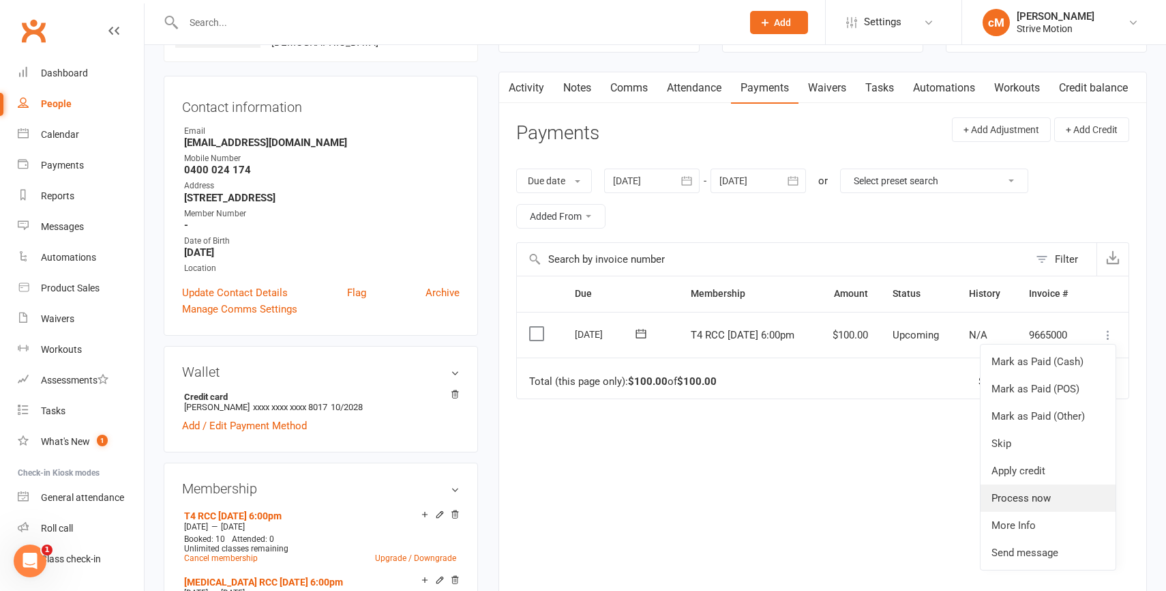
click at [1013, 501] on link "Process now" at bounding box center [1048, 497] width 135 height 27
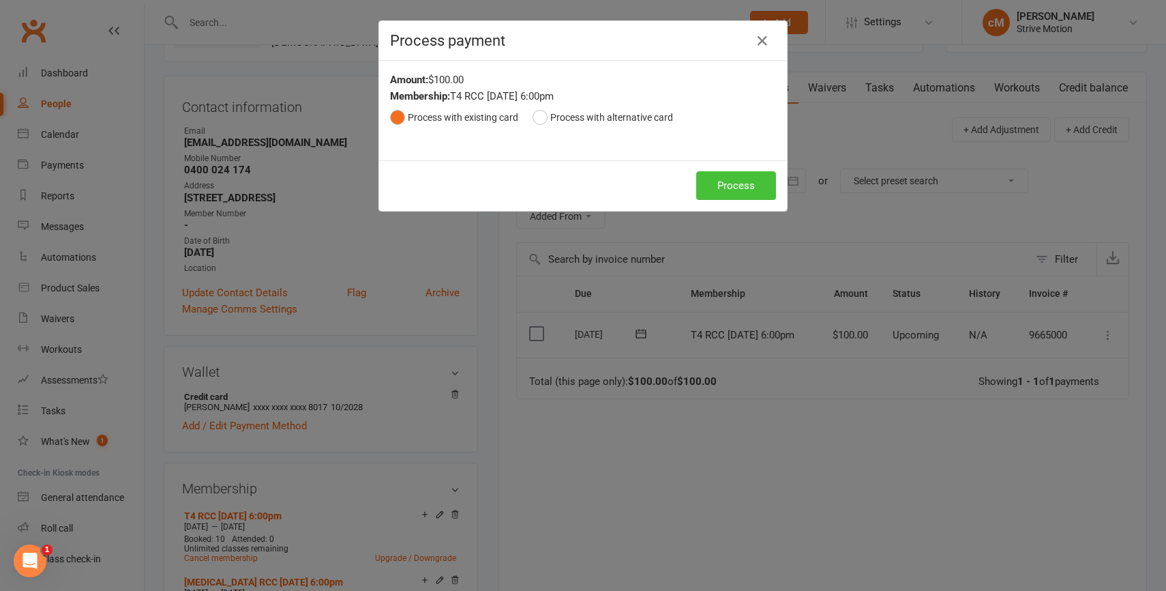
click at [730, 174] on button "Process" at bounding box center [736, 185] width 80 height 29
